Goal: Find specific page/section: Find specific page/section

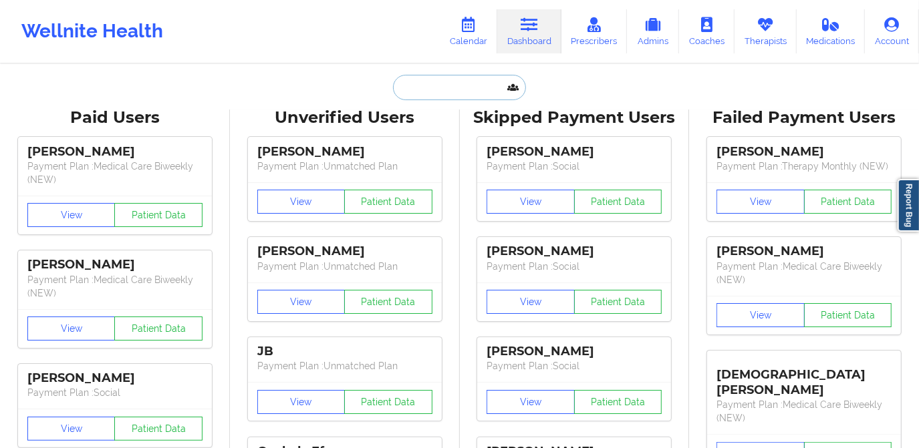
click at [486, 81] on input "text" at bounding box center [459, 87] width 132 height 25
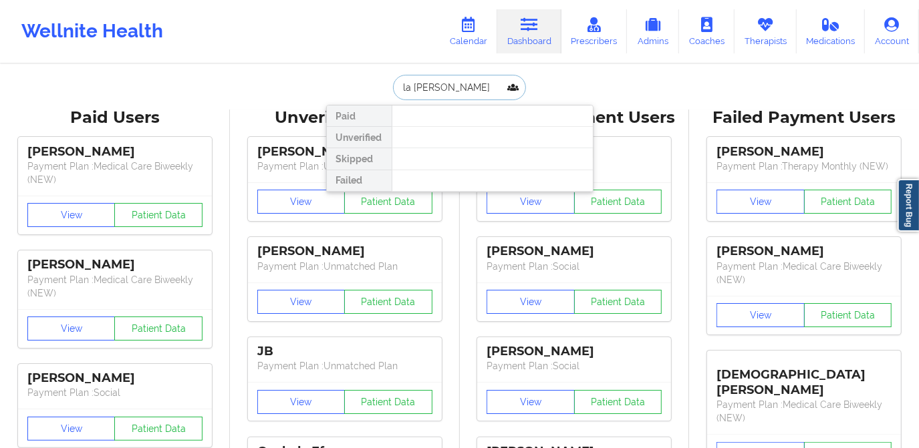
type input "la [PERSON_NAME]"
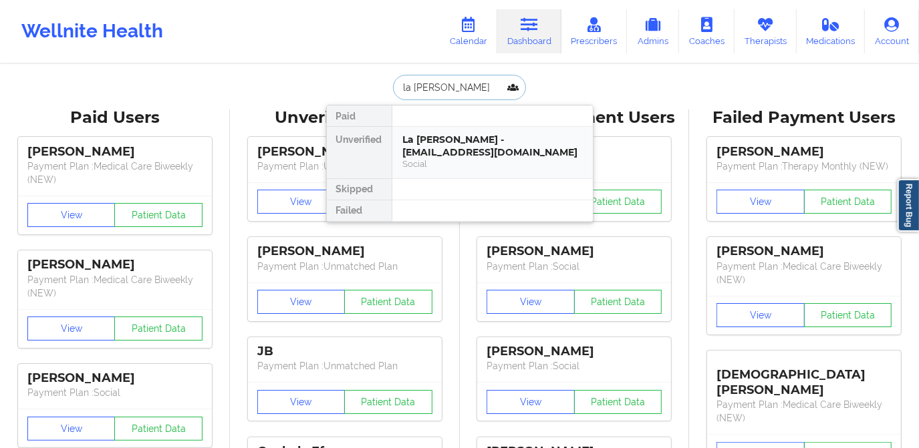
click at [478, 143] on div "La [PERSON_NAME] - [EMAIL_ADDRESS][DOMAIN_NAME]" at bounding box center [492, 146] width 179 height 25
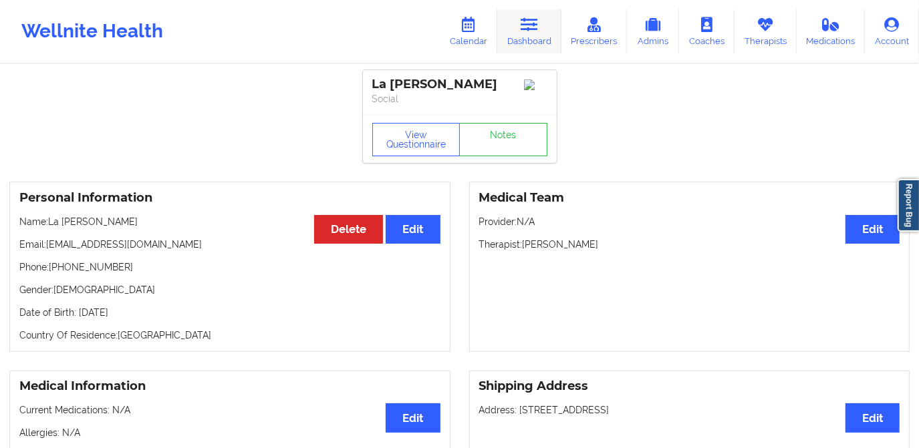
click at [513, 32] on link "Dashboard" at bounding box center [529, 31] width 64 height 44
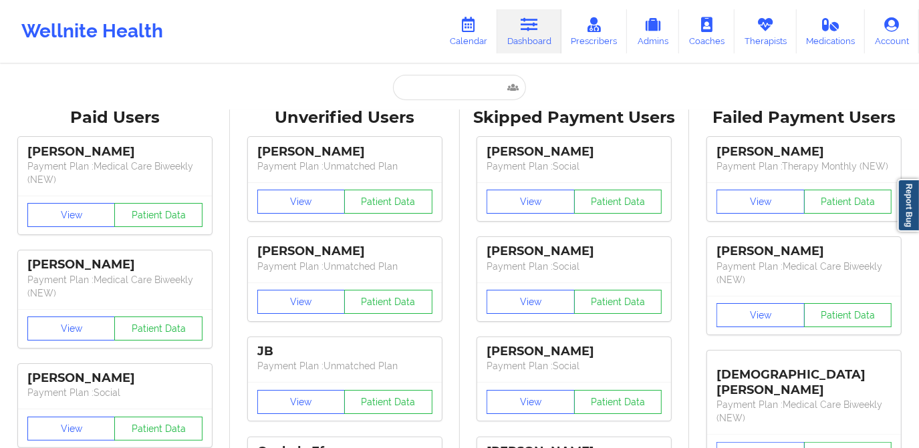
click at [476, 84] on input "text" at bounding box center [459, 87] width 132 height 25
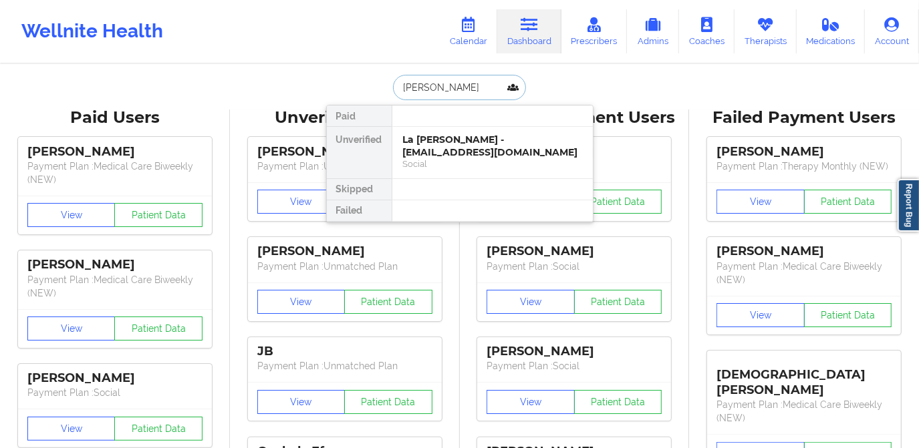
type input "[PERSON_NAME]"
click at [494, 150] on div "[PERSON_NAME] - [EMAIL_ADDRESS][DOMAIN_NAME]" at bounding box center [492, 146] width 179 height 25
